Goal: Find specific page/section: Find specific page/section

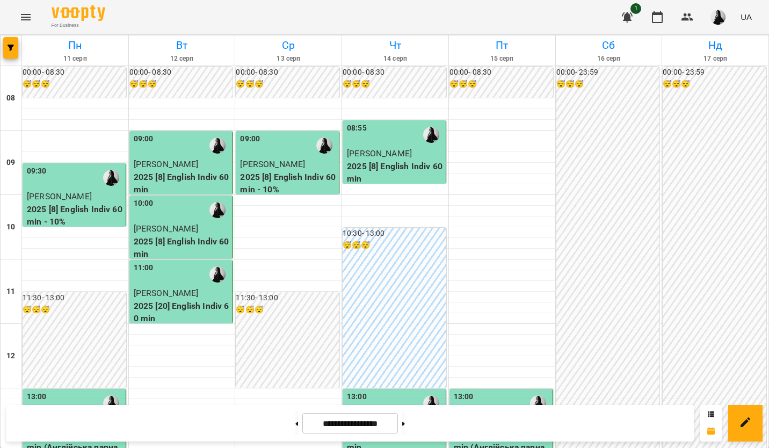
click at [713, 20] on img "button" at bounding box center [718, 17] width 15 height 15
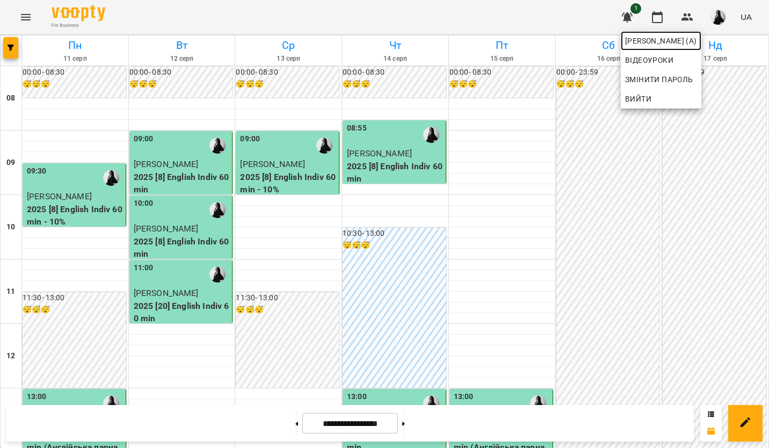
click at [674, 42] on span "[PERSON_NAME] (а)" at bounding box center [661, 40] width 72 height 13
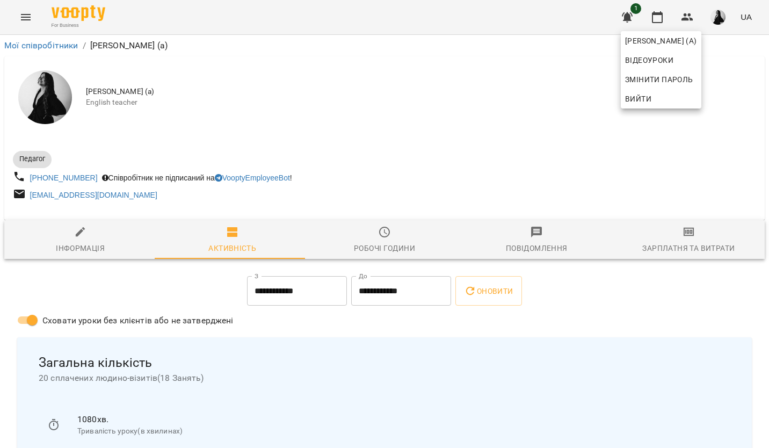
click at [661, 243] on div at bounding box center [384, 224] width 769 height 448
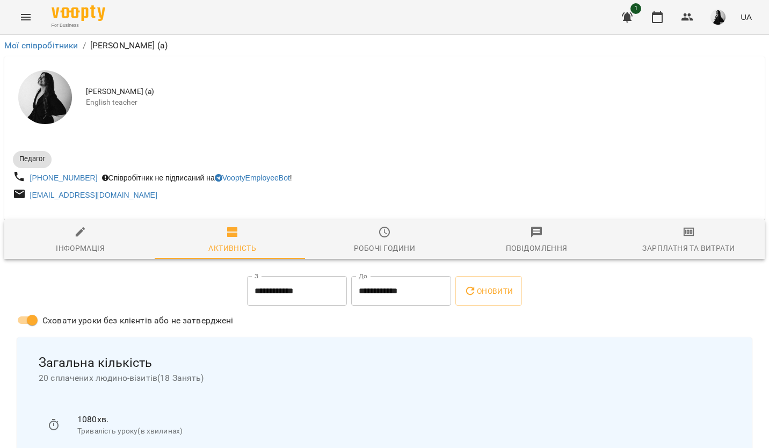
drag, startPoint x: 691, startPoint y: 230, endPoint x: 685, endPoint y: 235, distance: 7.3
click at [691, 230] on span "Зарплатня та Витрати" at bounding box center [688, 240] width 139 height 29
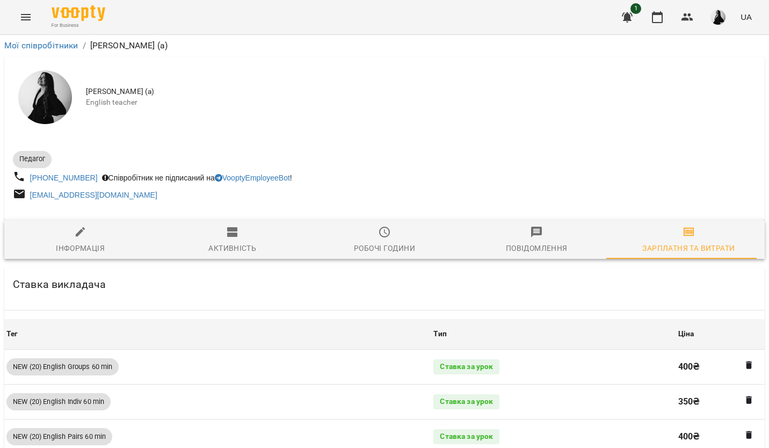
click at [8, 1] on div "For Business 1 UA" at bounding box center [384, 17] width 769 height 34
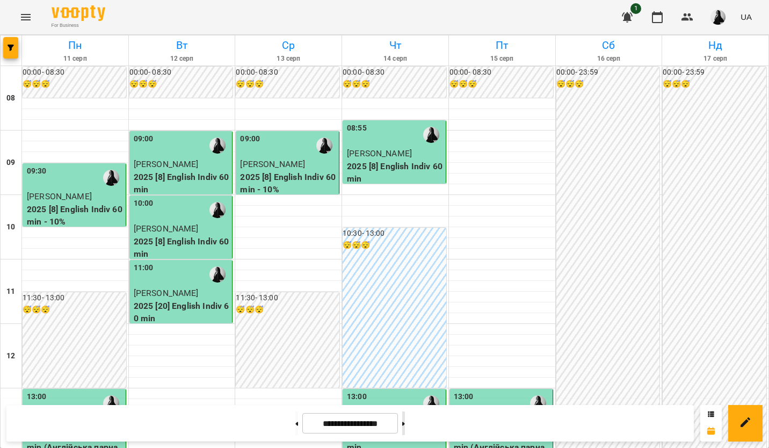
click at [405, 423] on button at bounding box center [403, 423] width 3 height 24
type input "**********"
